Goal: Check status: Check status

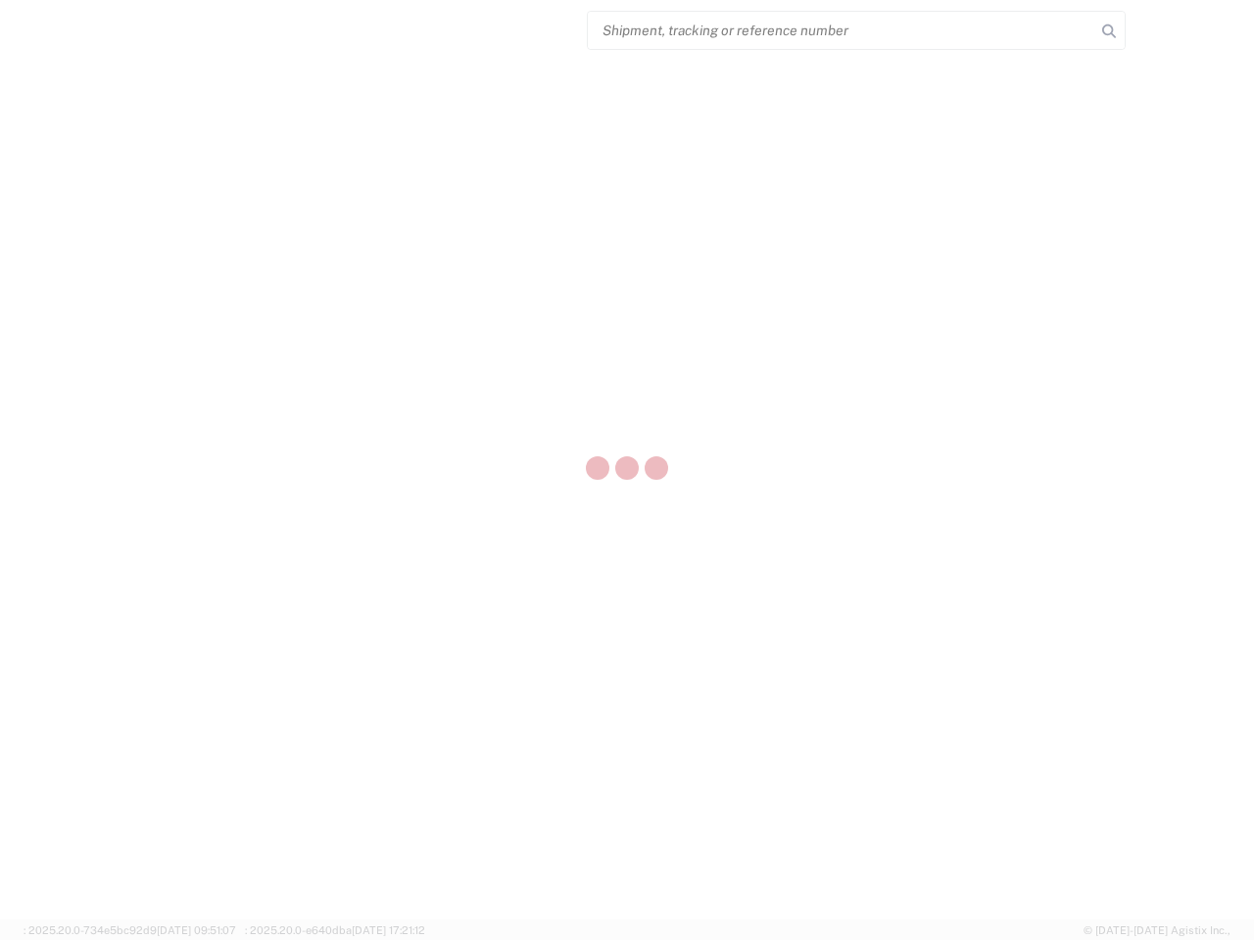
select select "US"
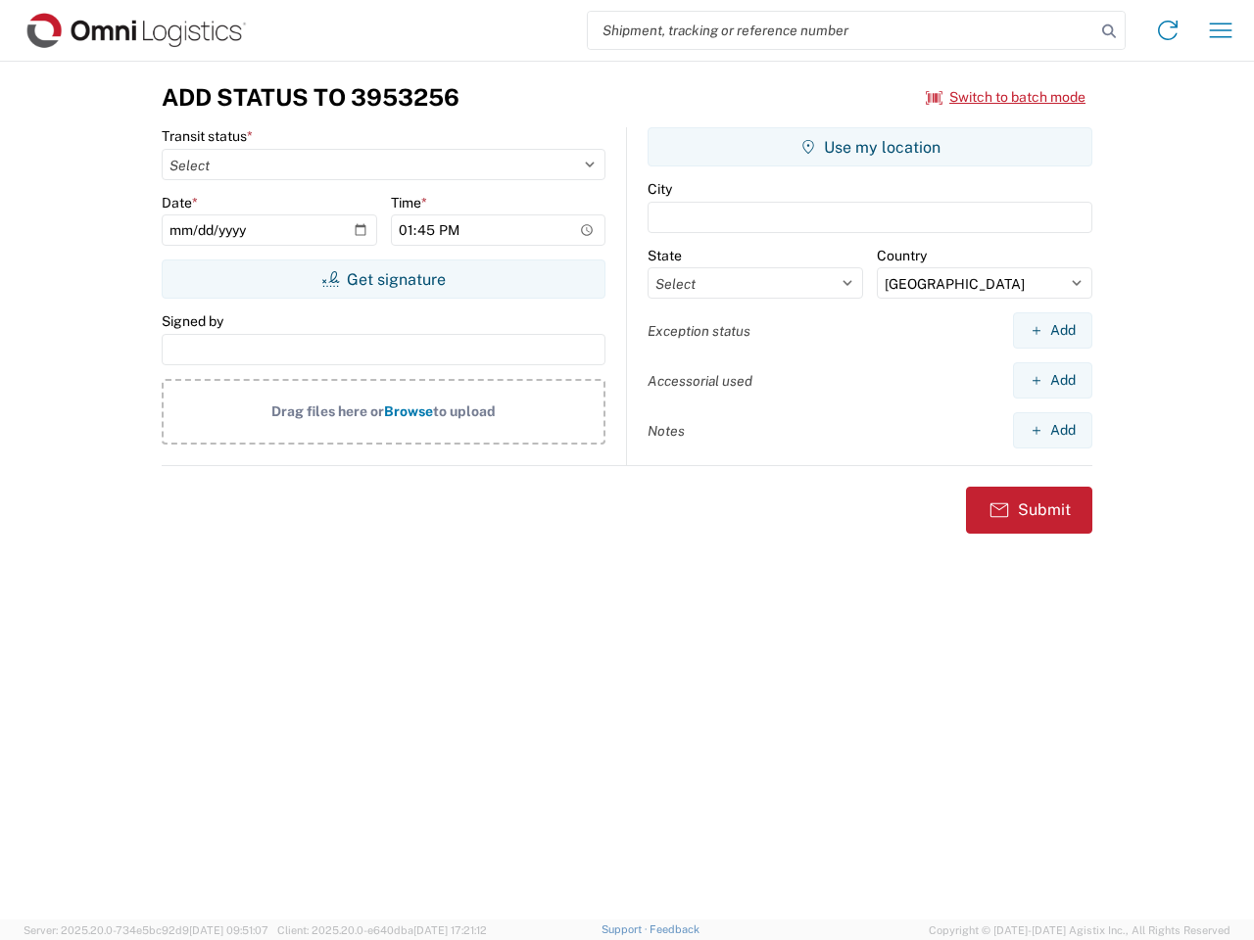
click at [841, 30] on input "search" at bounding box center [841, 30] width 507 height 37
click at [1109, 31] on icon at bounding box center [1108, 31] width 27 height 27
click at [1167, 30] on icon at bounding box center [1167, 30] width 31 height 31
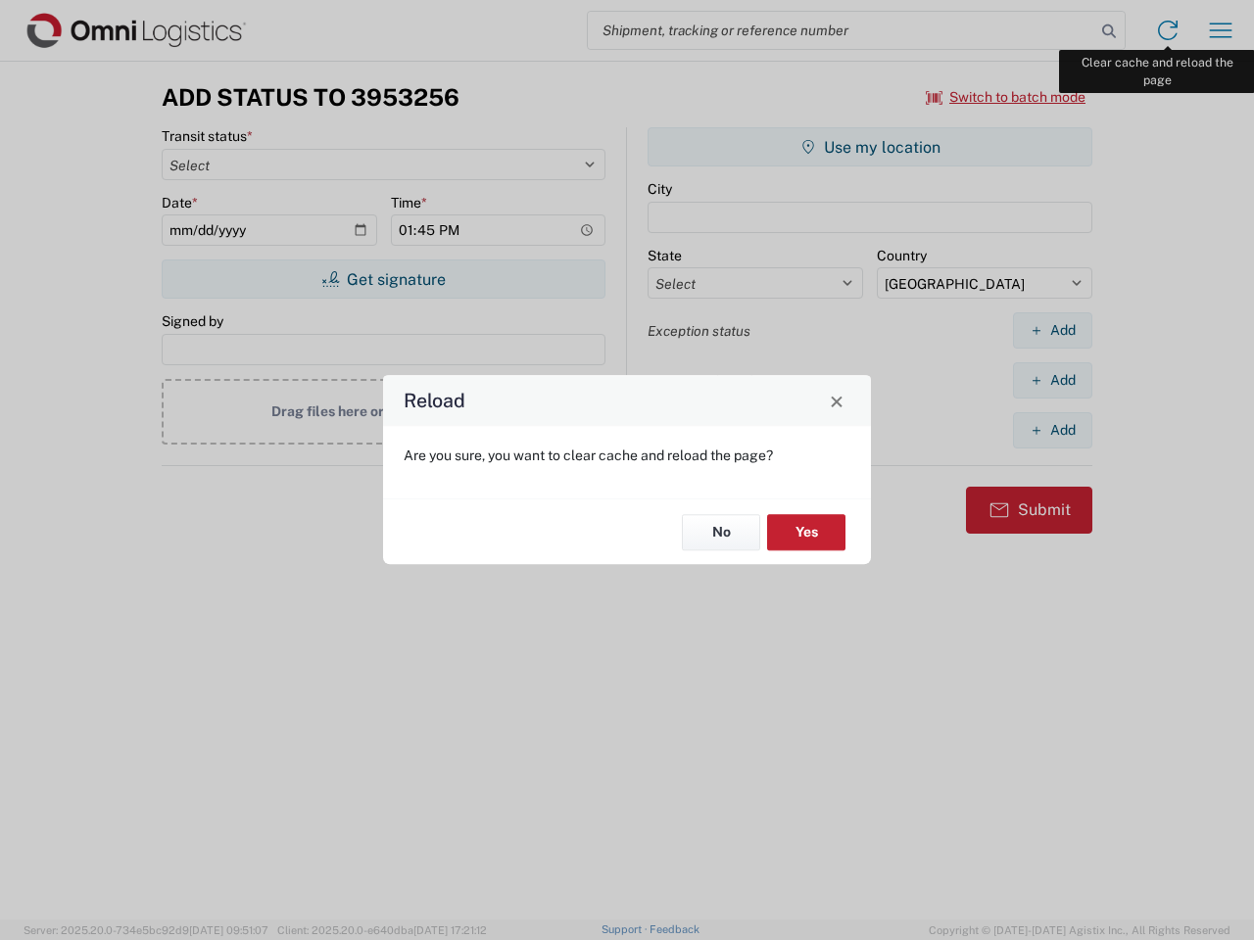
click at [1220, 30] on div "Reload Are you sure, you want to clear cache and reload the page? No Yes" at bounding box center [627, 470] width 1254 height 940
click at [1006, 97] on div "Reload Are you sure, you want to clear cache and reload the page? No Yes" at bounding box center [627, 470] width 1254 height 940
click at [383, 279] on div "Reload Are you sure, you want to clear cache and reload the page? No Yes" at bounding box center [627, 470] width 1254 height 940
click at [870, 147] on div "Reload Are you sure, you want to clear cache and reload the page? No Yes" at bounding box center [627, 470] width 1254 height 940
click at [1052, 330] on div "Reload Are you sure, you want to clear cache and reload the page? No Yes" at bounding box center [627, 470] width 1254 height 940
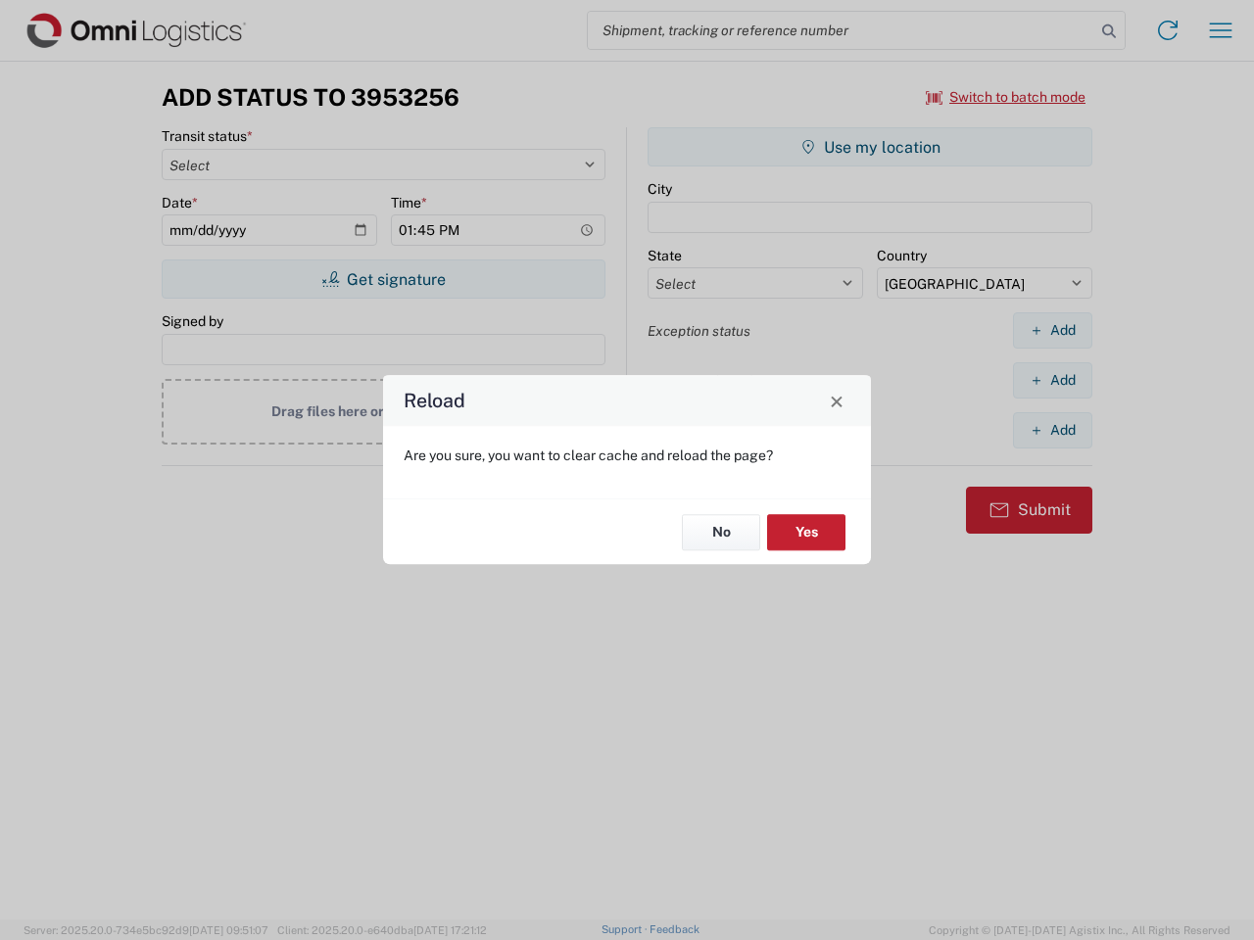
click at [1052, 380] on div "Reload Are you sure, you want to clear cache and reload the page? No Yes" at bounding box center [627, 470] width 1254 height 940
click at [1052, 430] on div "Reload Are you sure, you want to clear cache and reload the page? No Yes" at bounding box center [627, 470] width 1254 height 940
